Goal: Navigation & Orientation: Find specific page/section

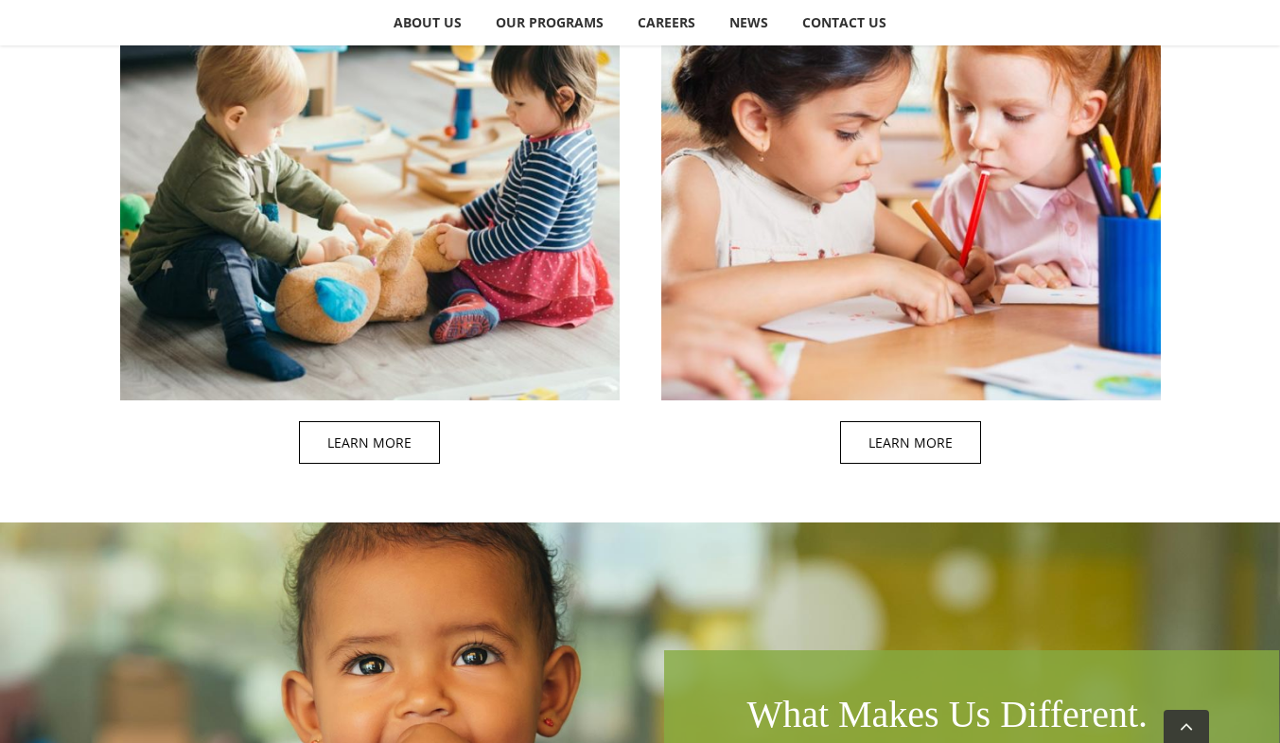
scroll to position [1892, 0]
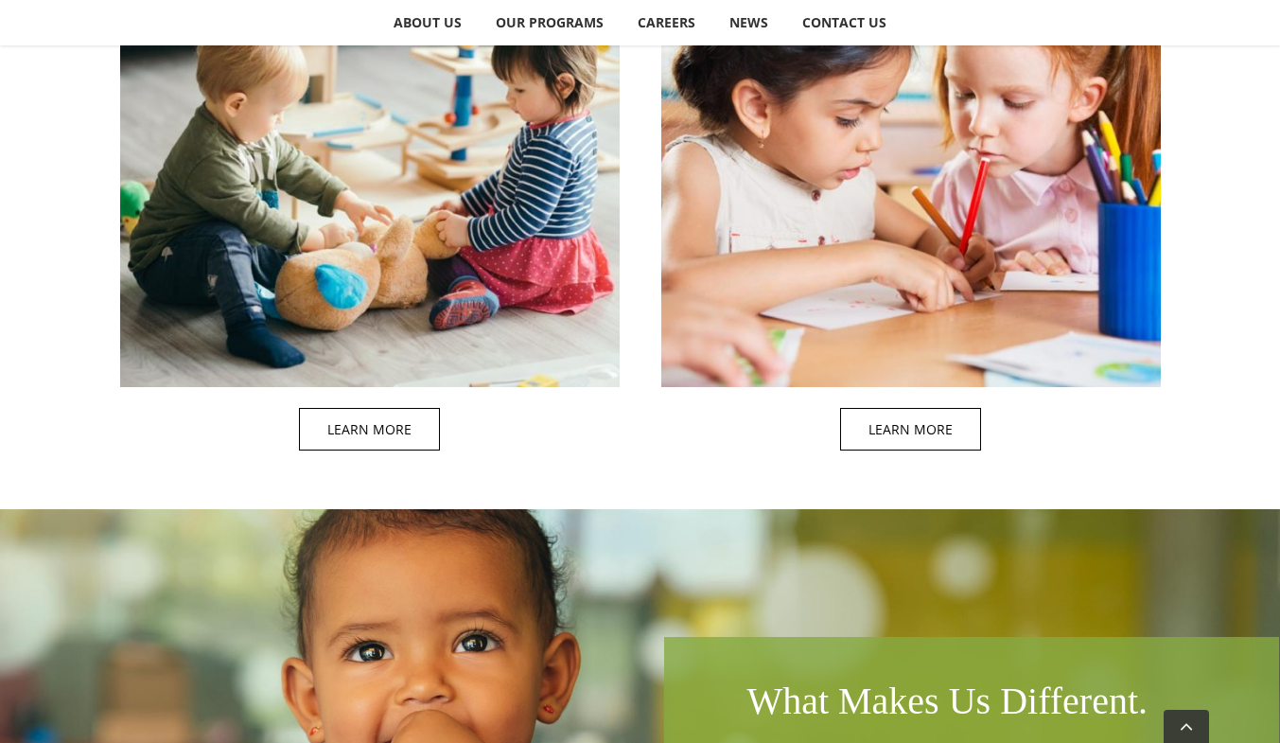
click at [359, 428] on span at bounding box center [389, 166] width 499 height 609
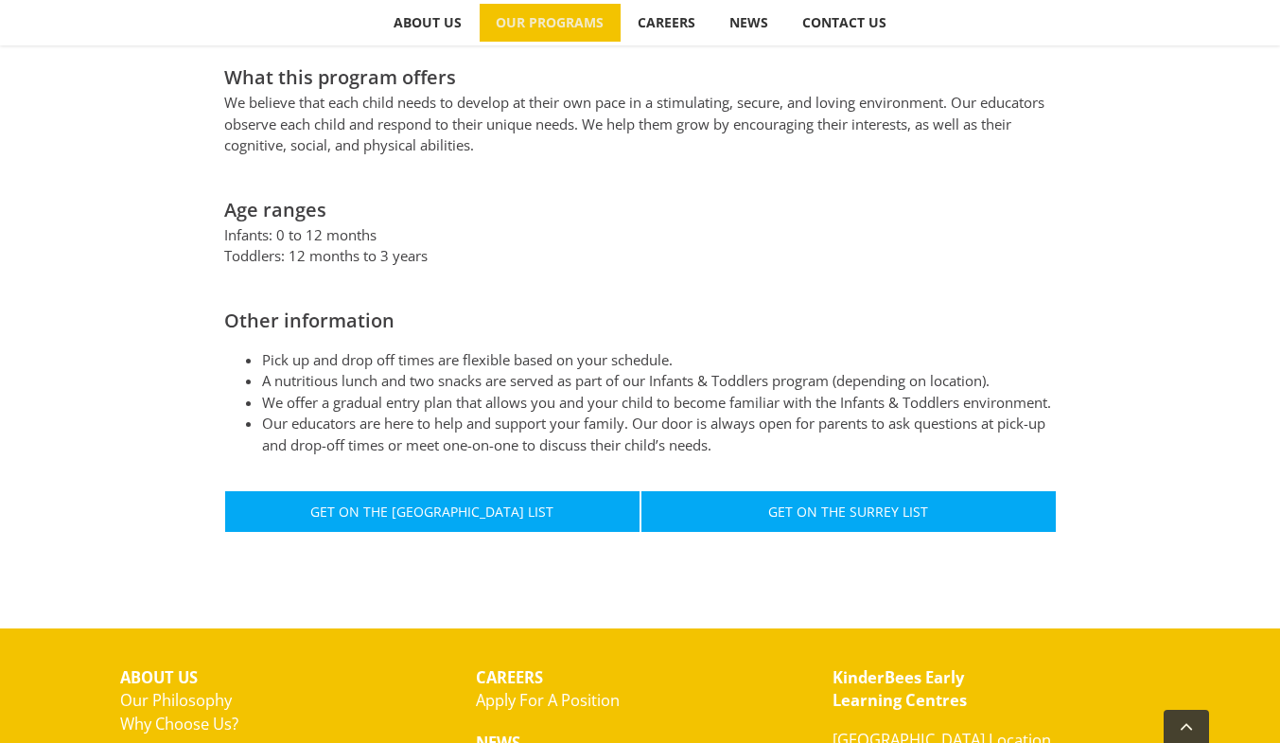
scroll to position [1040, 0]
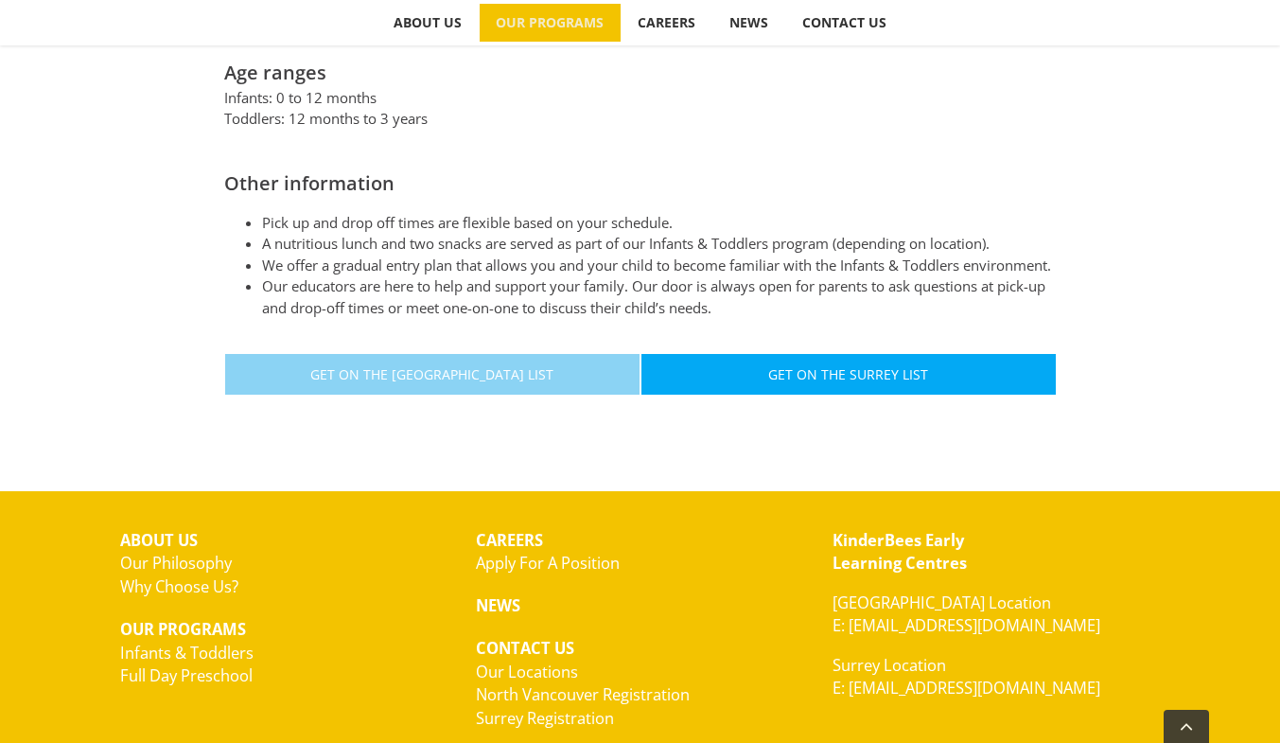
click at [388, 372] on span "Get On The North Vancouver List" at bounding box center [431, 374] width 243 height 16
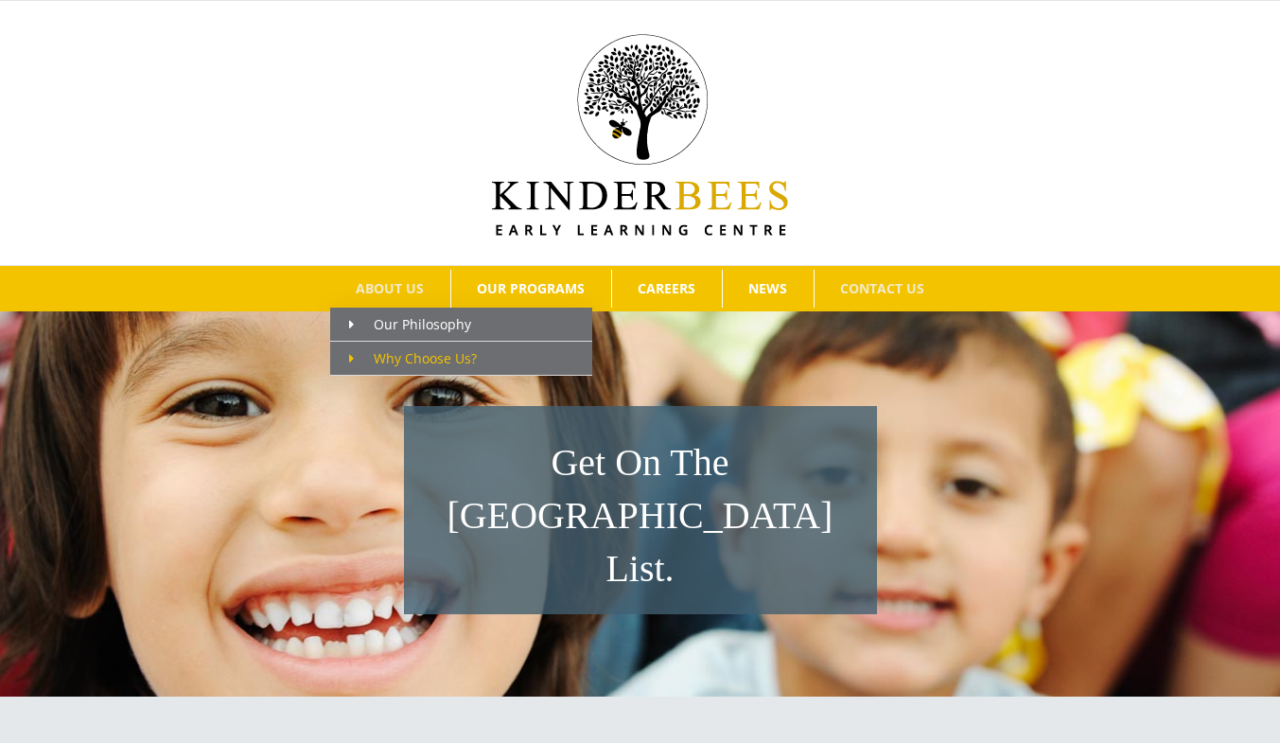
click at [425, 348] on link "Why Choose Us?" at bounding box center [461, 358] width 262 height 34
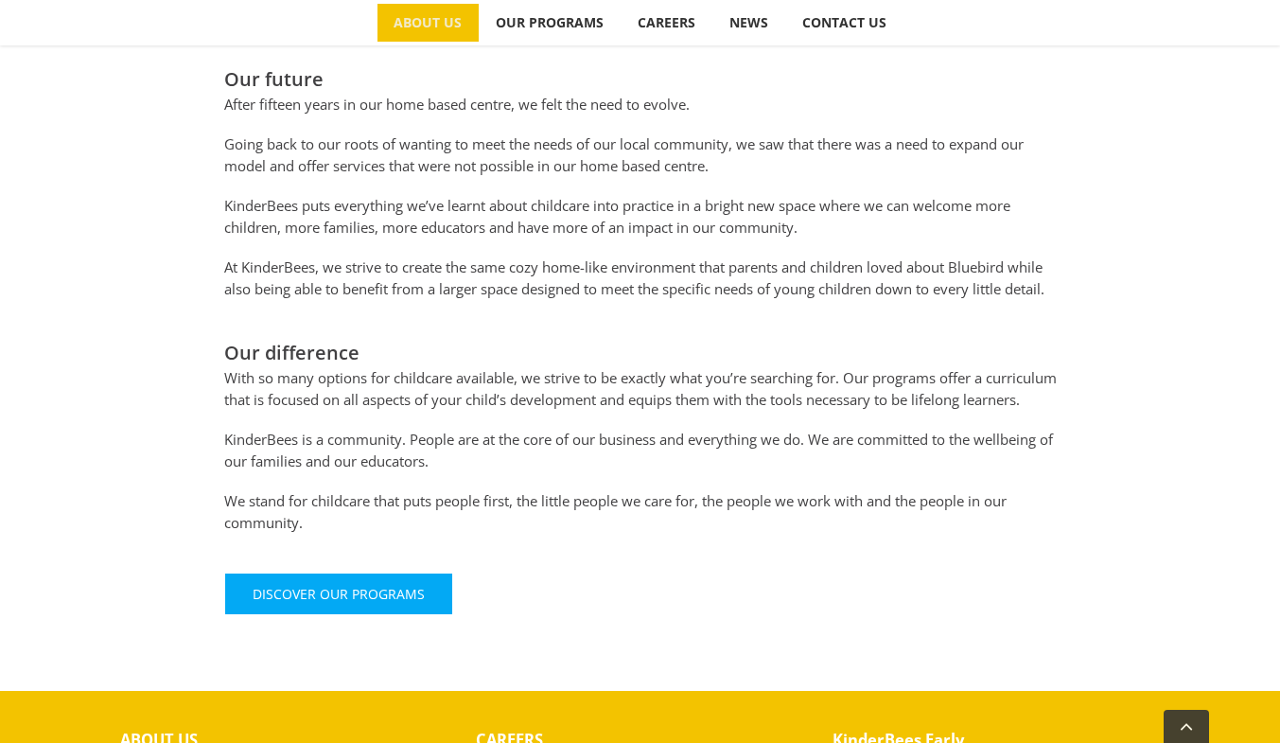
scroll to position [1281, 0]
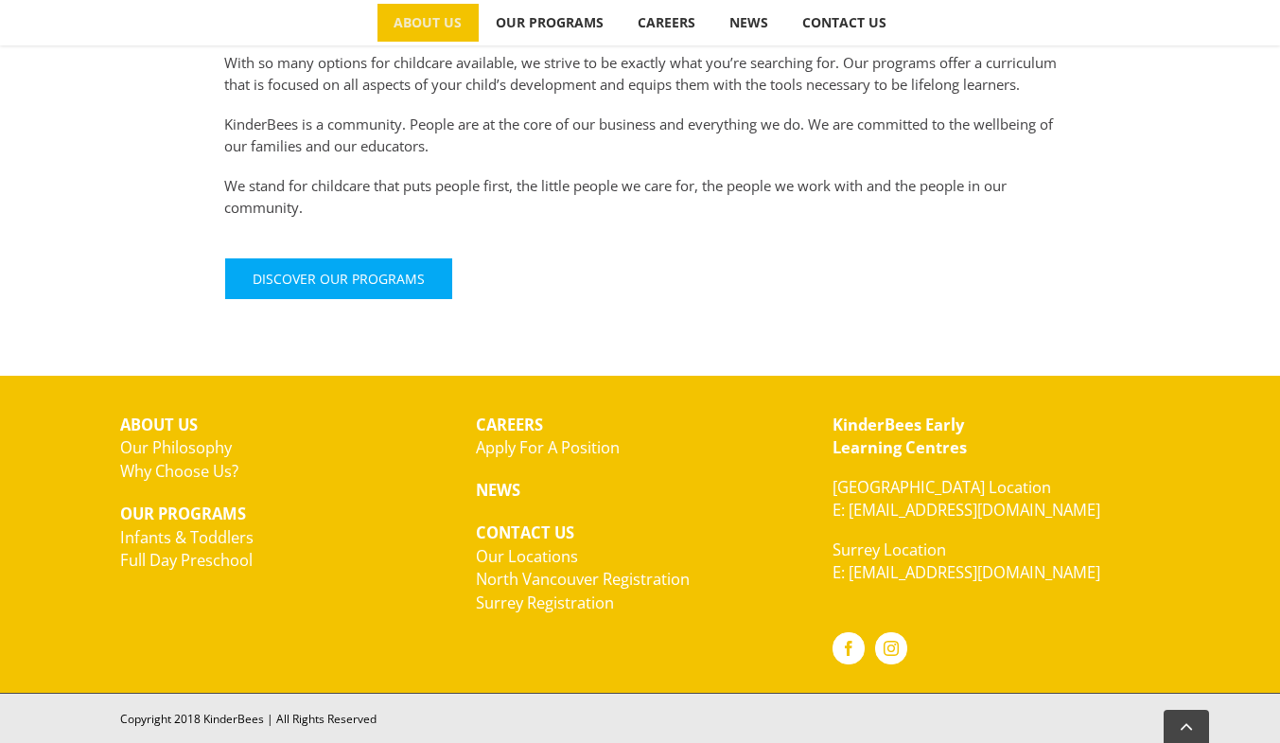
click at [212, 542] on link "Infants & Toddlers" at bounding box center [186, 537] width 133 height 22
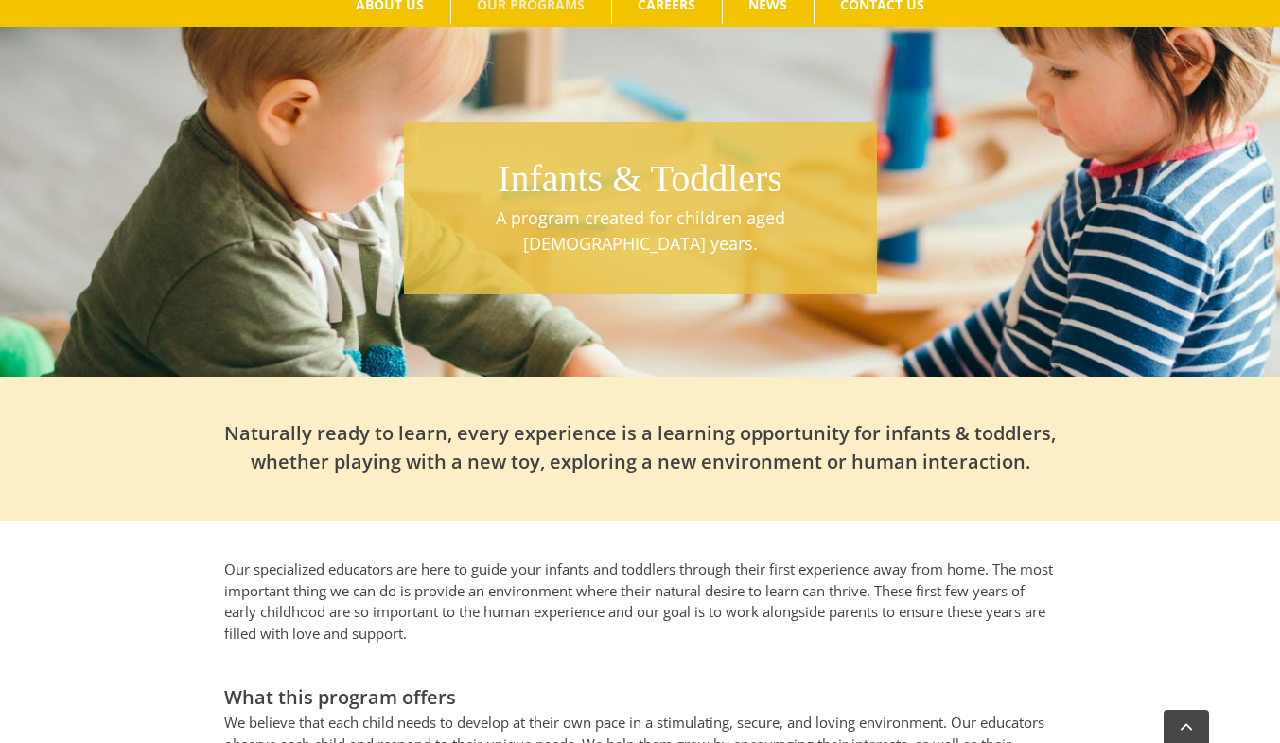
scroll to position [189, 0]
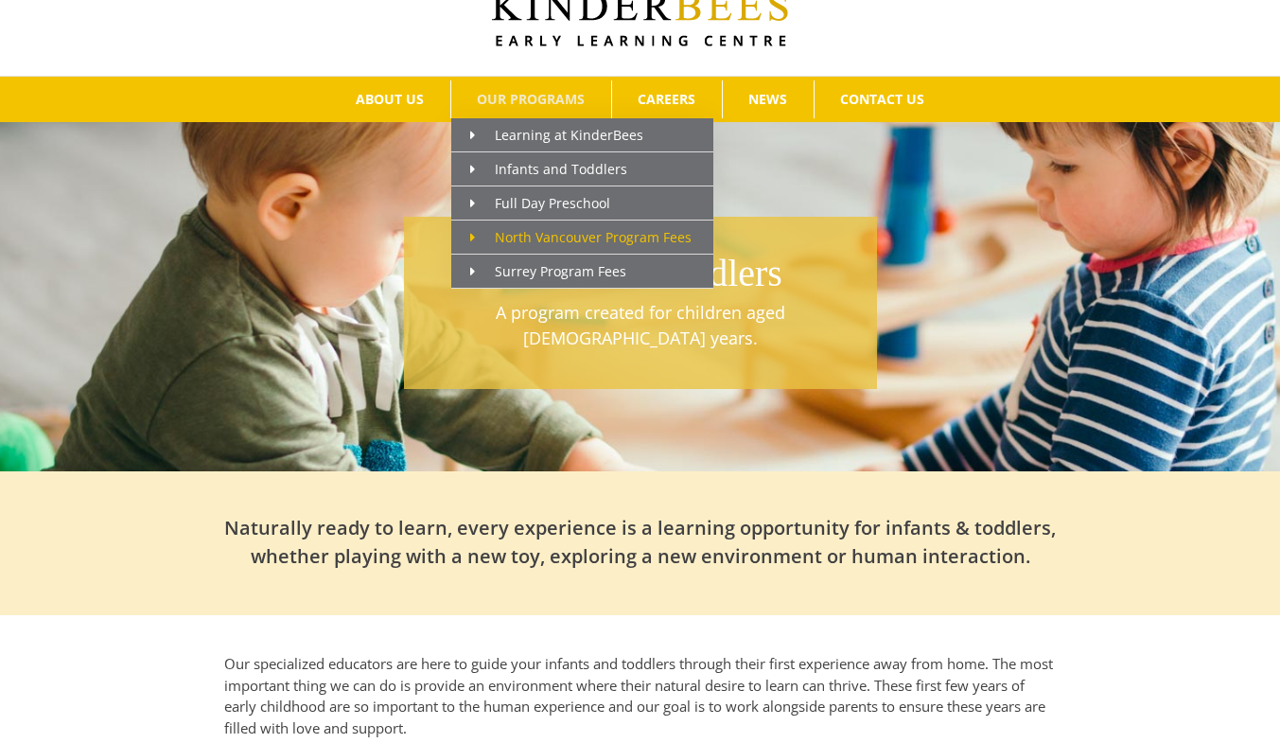
click at [569, 231] on span "North Vancouver Program Fees" at bounding box center [580, 237] width 221 height 18
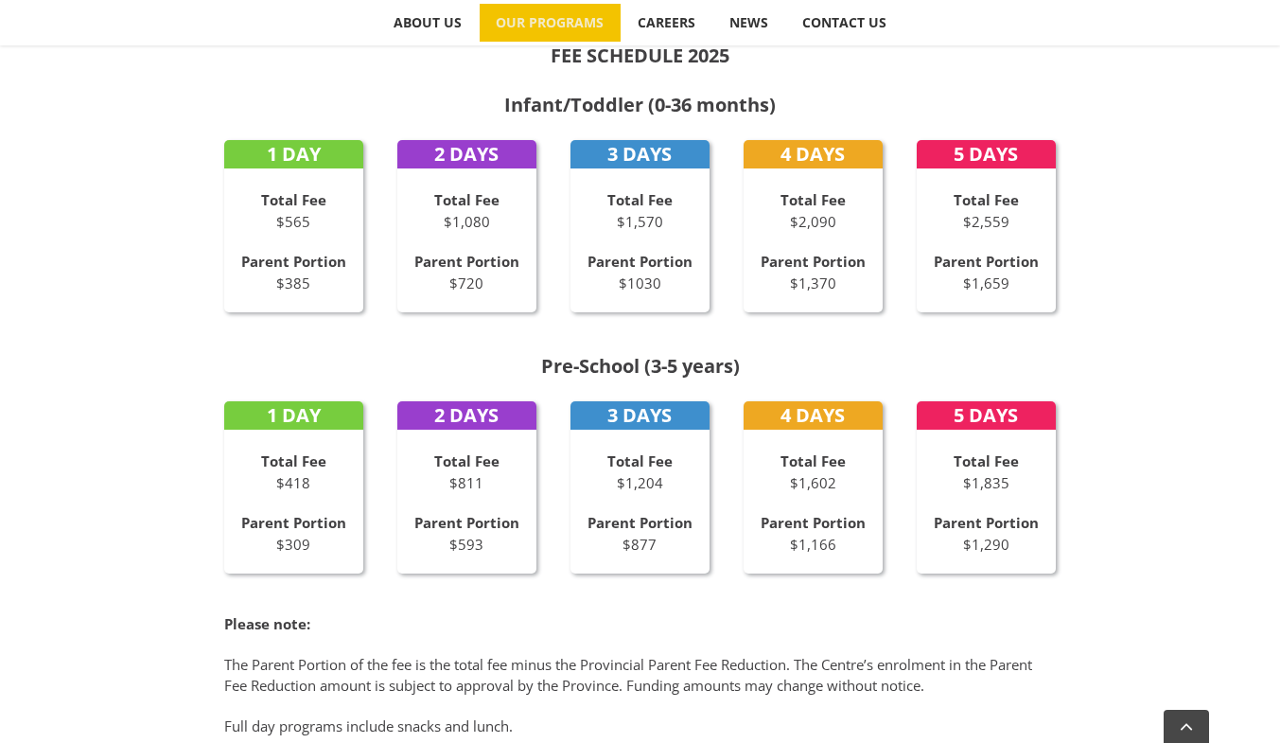
scroll to position [757, 0]
